Goal: Information Seeking & Learning: Learn about a topic

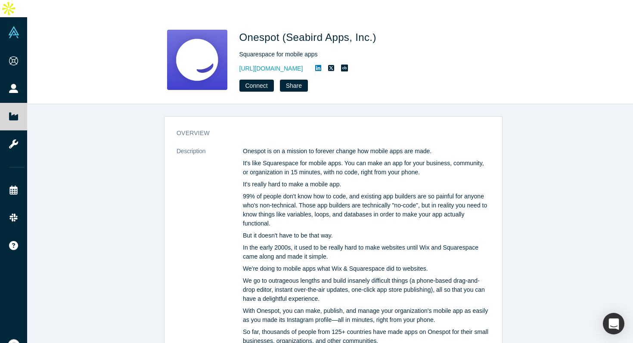
scroll to position [222, 0]
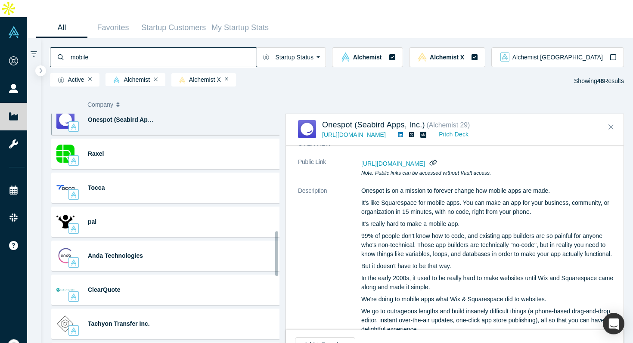
scroll to position [595, 0]
